Goal: Check status

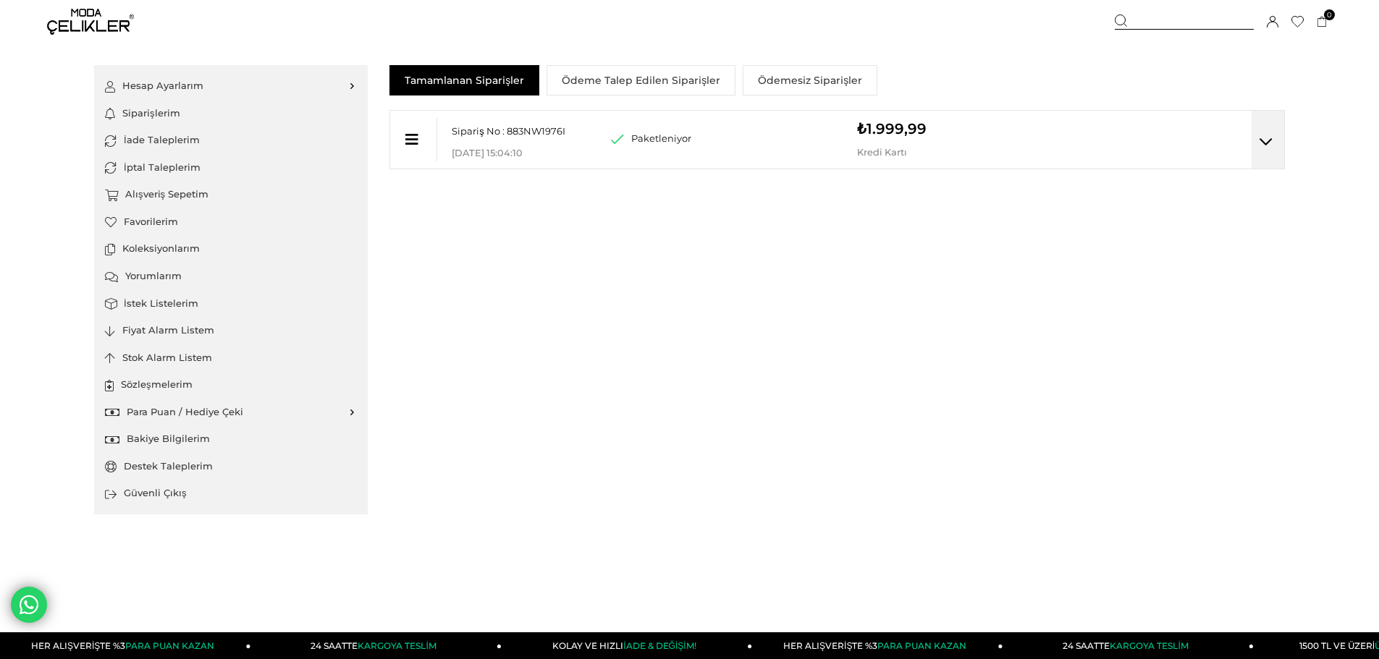
click at [704, 463] on div "Hesap Ayarlarım Üyelik Bilgilerim Şifre Değiştir Adres Defterim Duyuru Tercihle…" at bounding box center [689, 289] width 1190 height 449
click at [896, 154] on p "Kredi Kartı" at bounding box center [918, 152] width 123 height 11
click at [1245, 128] on div "Sipariş No : 883NW1976I Mağaza Teslim Kodu : 06-10-2025 15:04:10 Paketleniyor (…" at bounding box center [836, 139] width 895 height 59
click at [1272, 140] on div at bounding box center [1267, 140] width 33 height 58
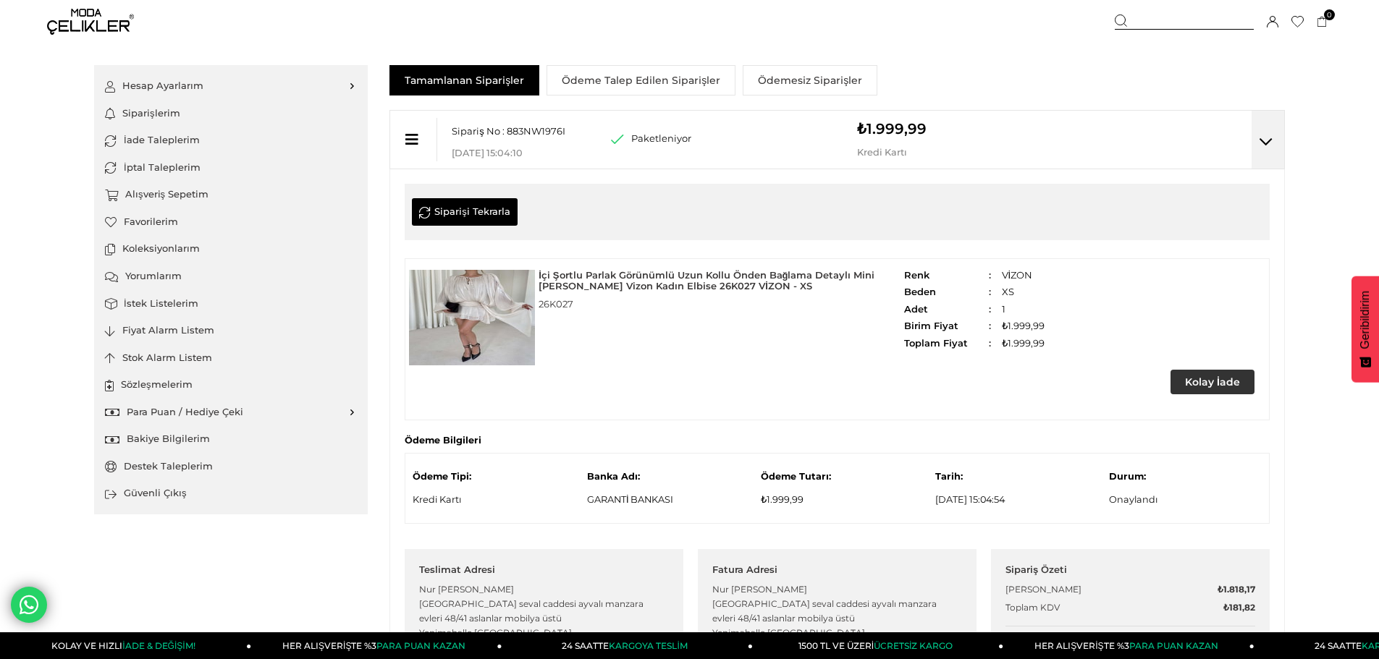
click at [505, 323] on img at bounding box center [472, 318] width 126 height 96
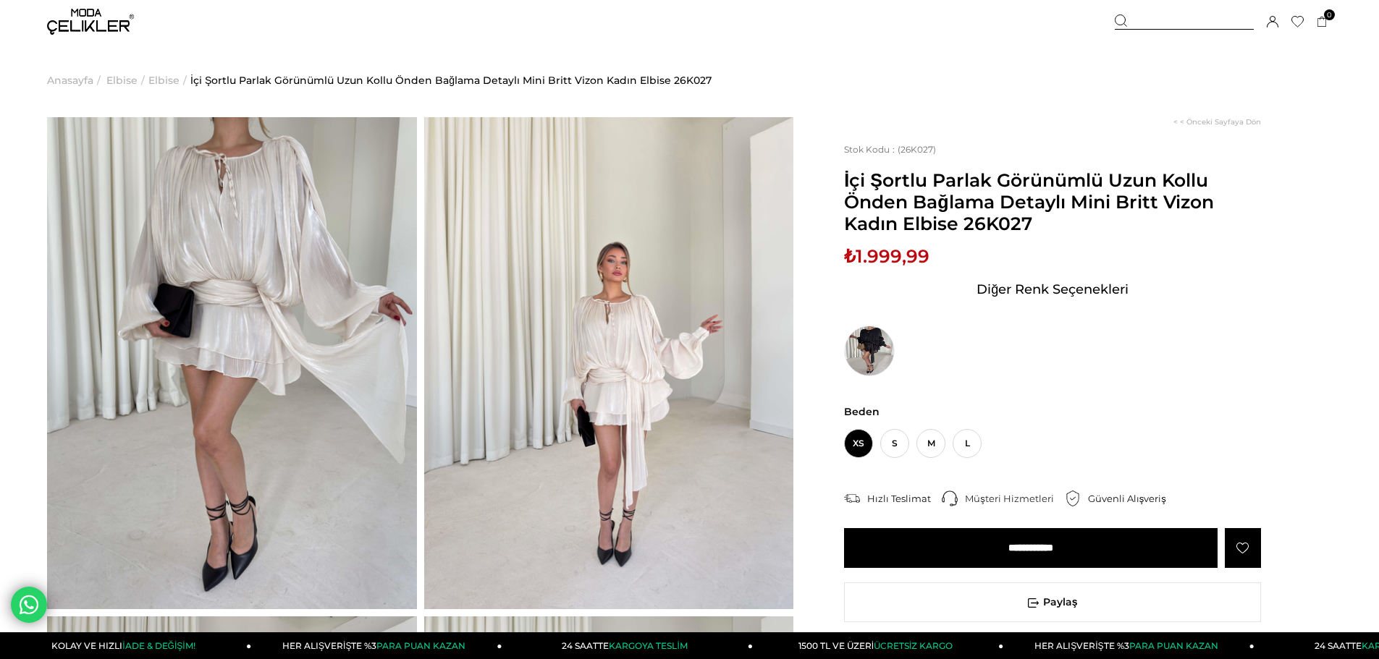
click at [1328, 28] on div "Sepetim 0 Ürün Sepetinizde ürün bulunmamaktadır. Genel Toplam : Sepetim SİPARİŞ…" at bounding box center [1223, 21] width 217 height 43
click at [1324, 23] on icon at bounding box center [1321, 22] width 11 height 11
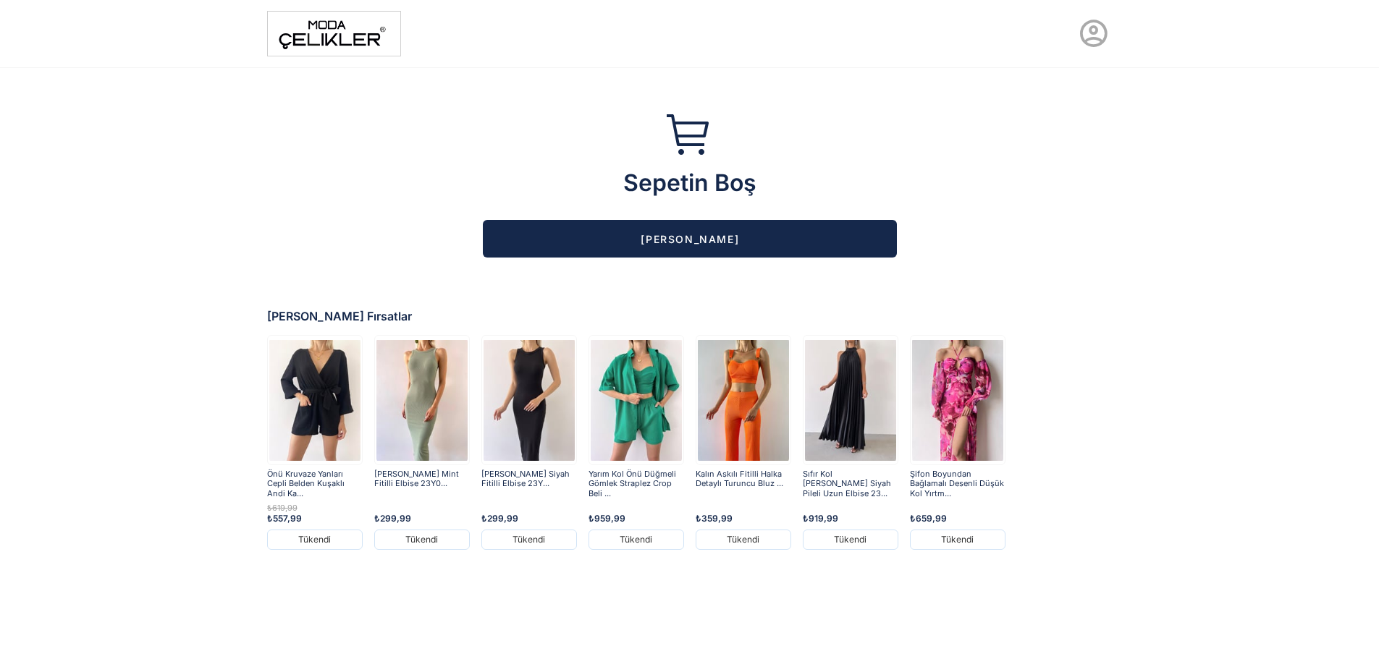
click at [1072, 33] on div at bounding box center [689, 33] width 863 height 63
click at [1099, 48] on icon at bounding box center [1093, 33] width 33 height 33
click at [1032, 103] on link "Siparişlerim" at bounding box center [1051, 97] width 136 height 23
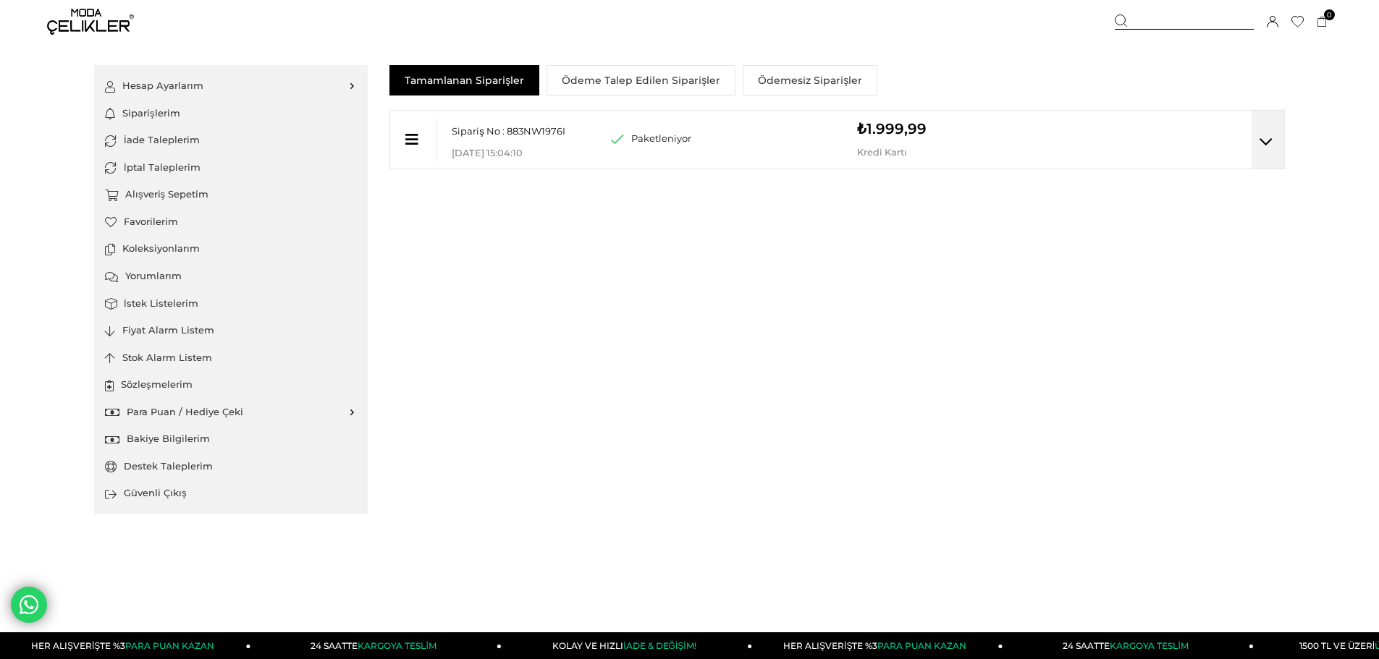
click at [737, 144] on div "Paketleniyor (Kısmi İptal/İade Yapıldı) (İptal/İade Yapıldı)" at bounding box center [734, 129] width 246 height 36
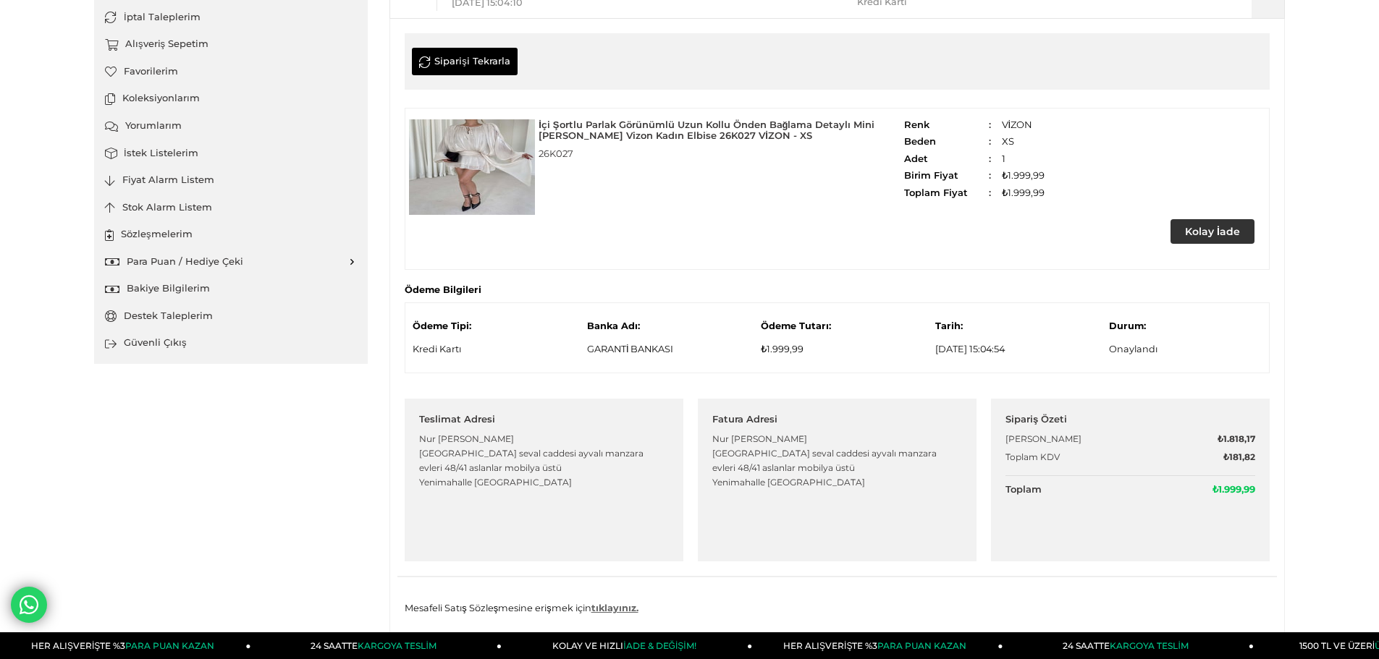
scroll to position [169, 0]
